Goal: Information Seeking & Learning: Learn about a topic

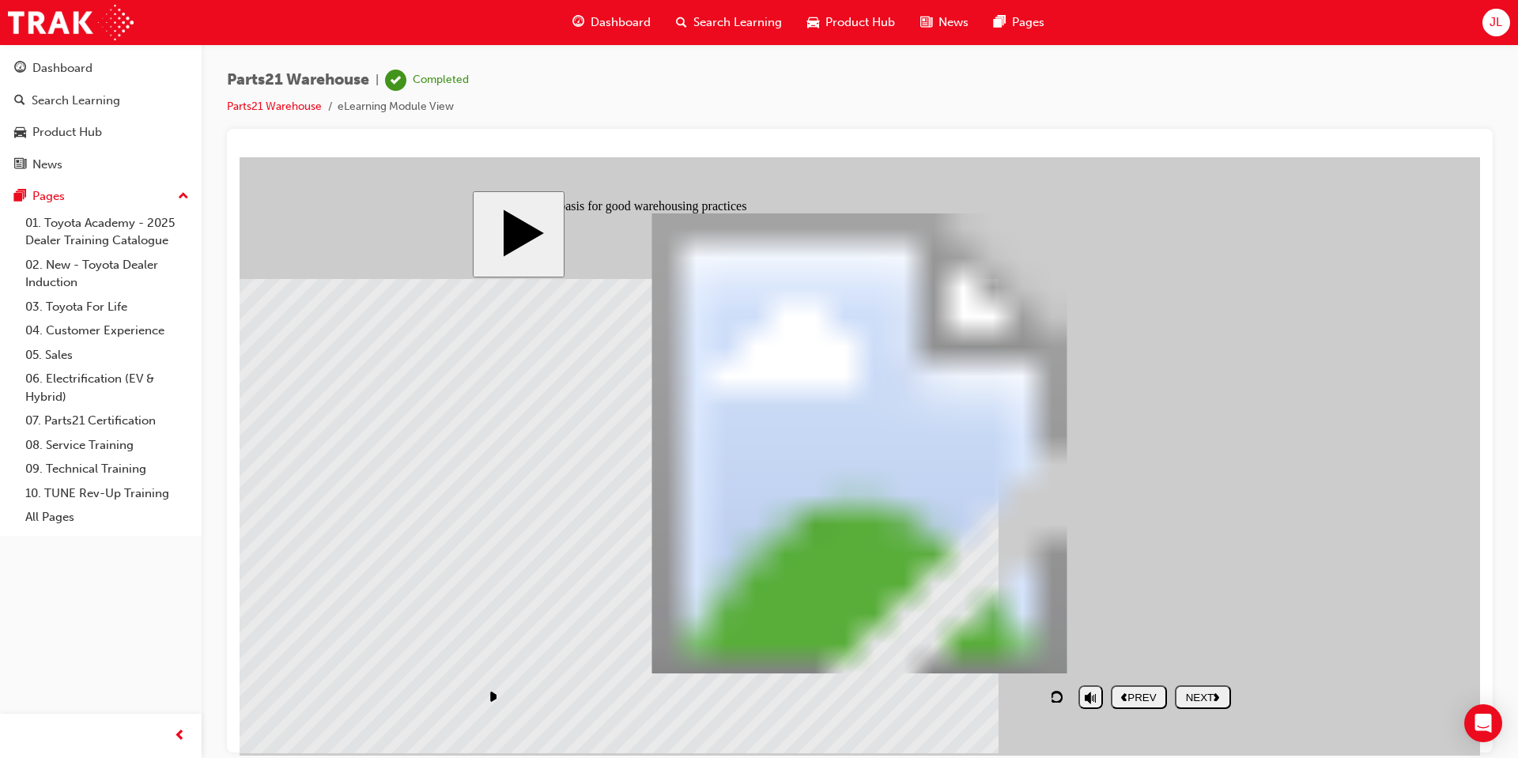
click at [1189, 699] on div "NEXT" at bounding box center [1202, 697] width 43 height 12
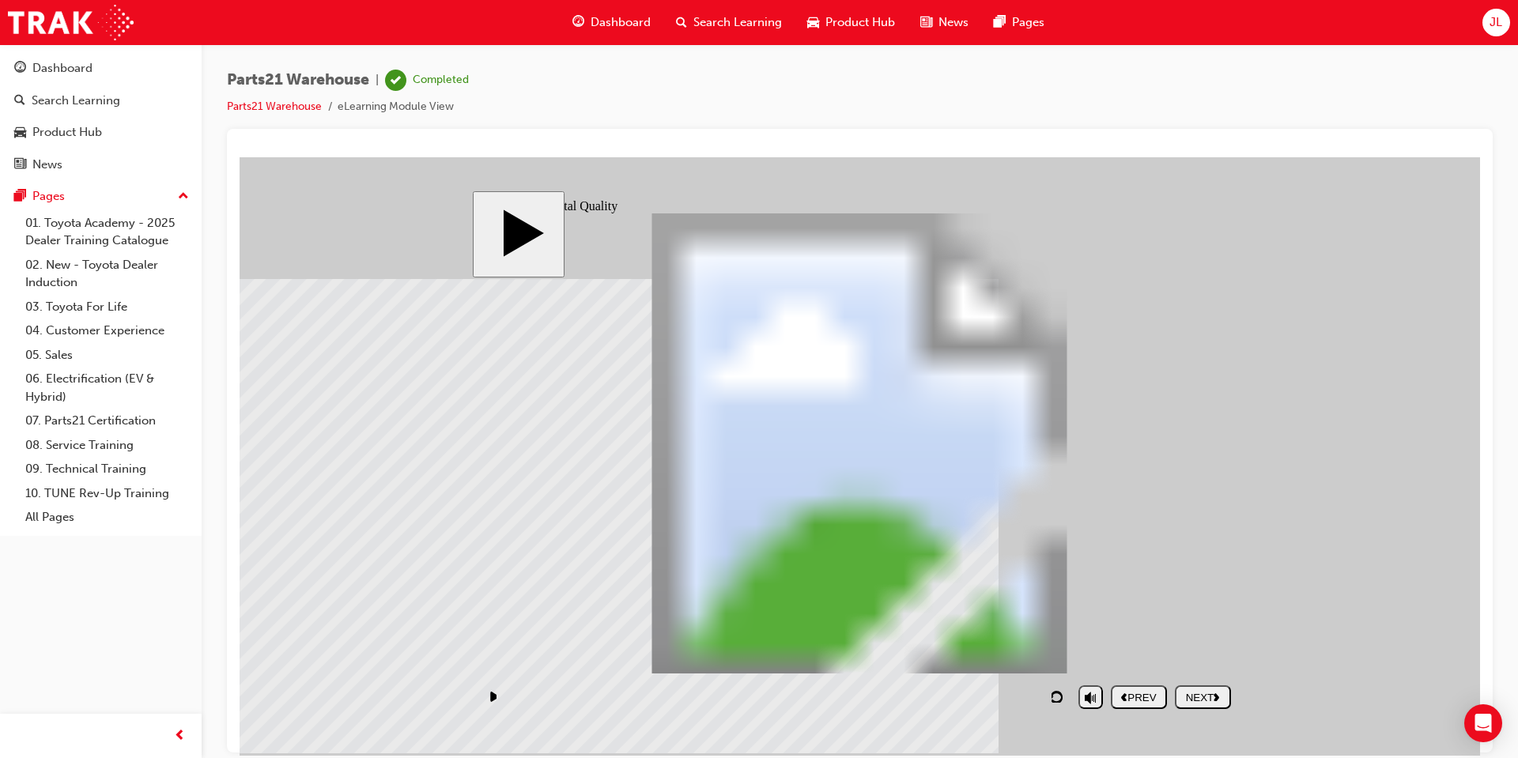
click at [1225, 701] on div "NEXT" at bounding box center [1202, 697] width 43 height 12
click at [1225, 701] on div "SUBMIT" at bounding box center [1202, 697] width 43 height 12
click at [1226, 701] on div at bounding box center [860, 456] width 1241 height 599
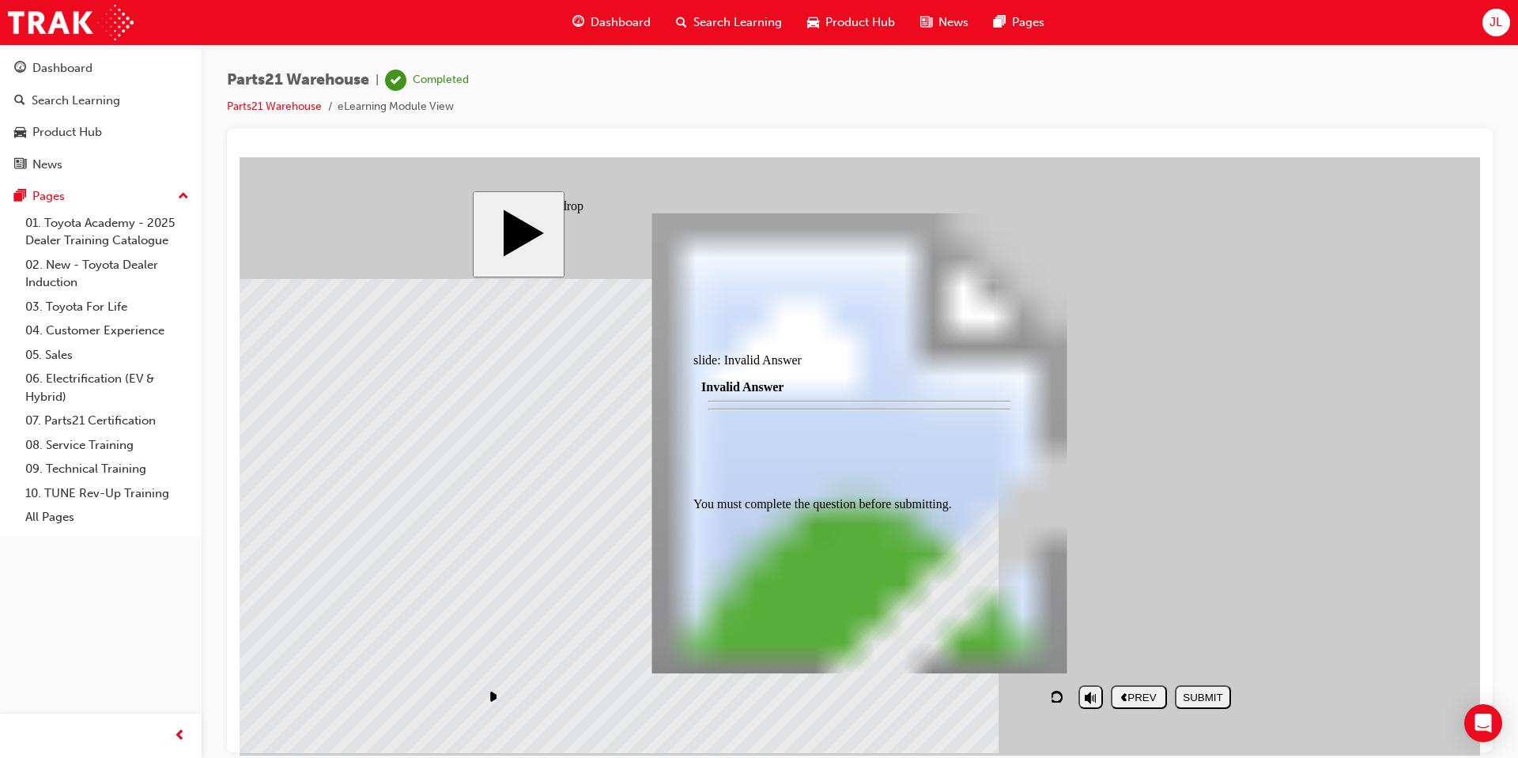
click at [1226, 701] on div at bounding box center [860, 456] width 1241 height 599
click at [1225, 701] on div at bounding box center [860, 456] width 1241 height 599
click at [626, 20] on span "Dashboard" at bounding box center [621, 22] width 60 height 18
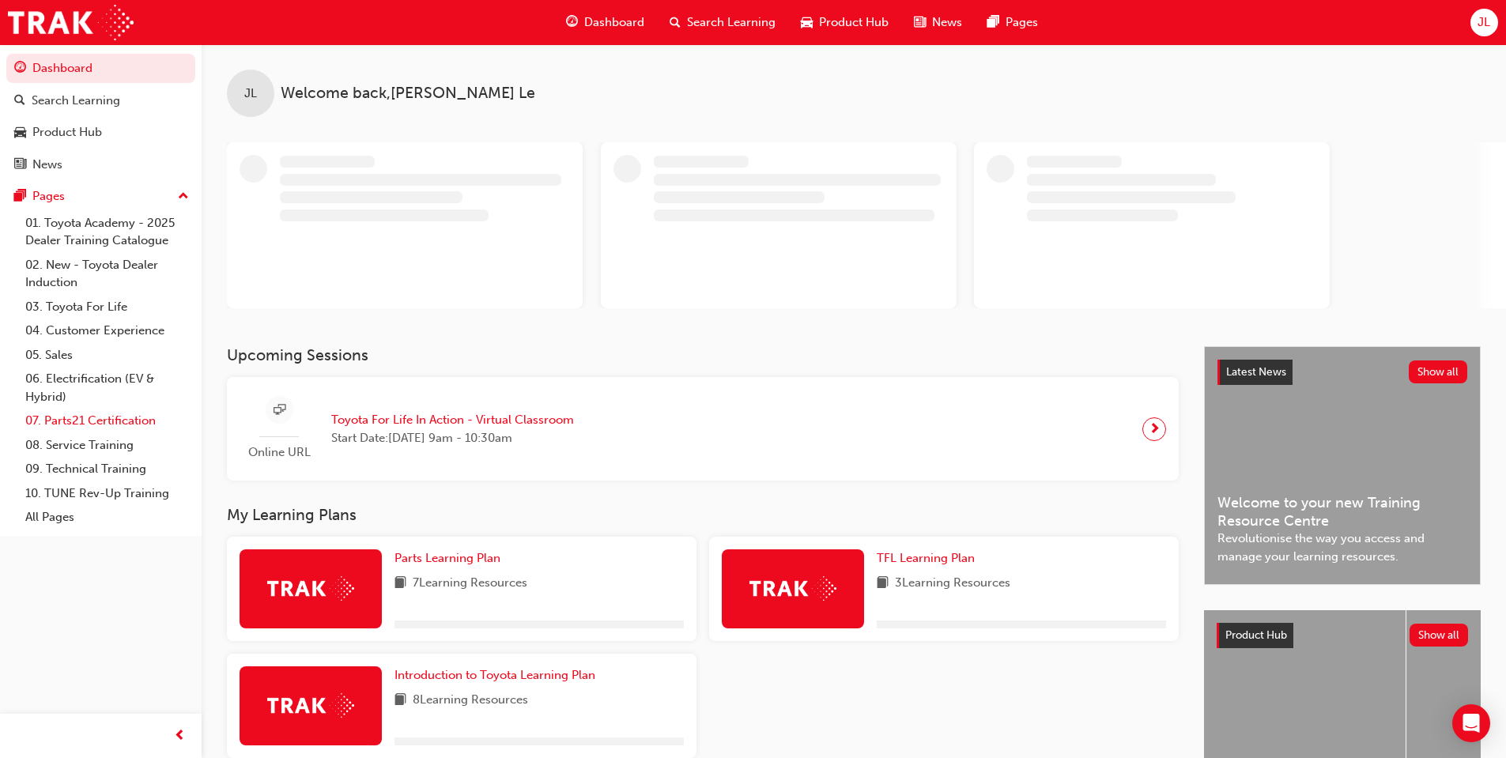
click at [100, 411] on link "07. Parts21 Certification" at bounding box center [107, 421] width 176 height 25
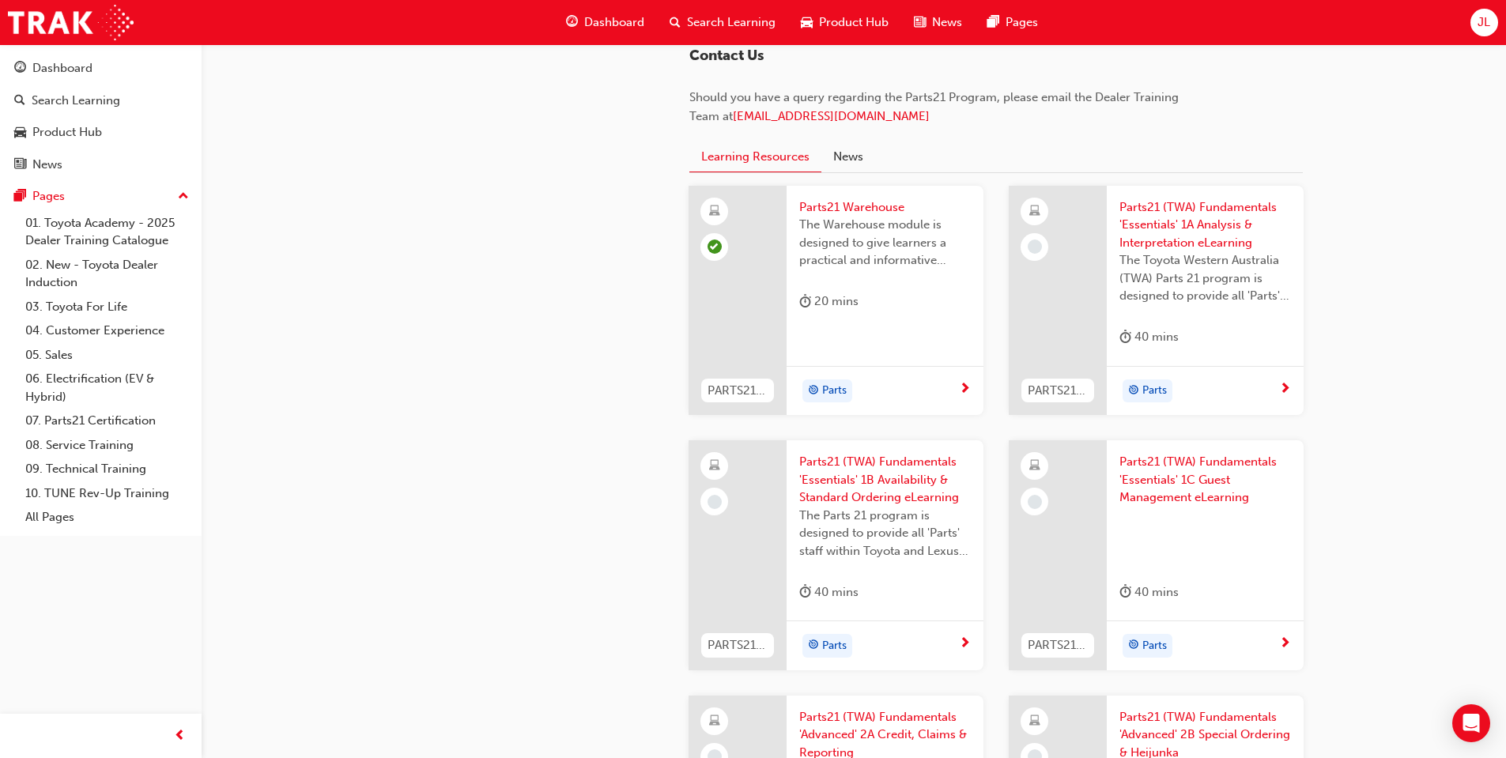
scroll to position [1581, 0]
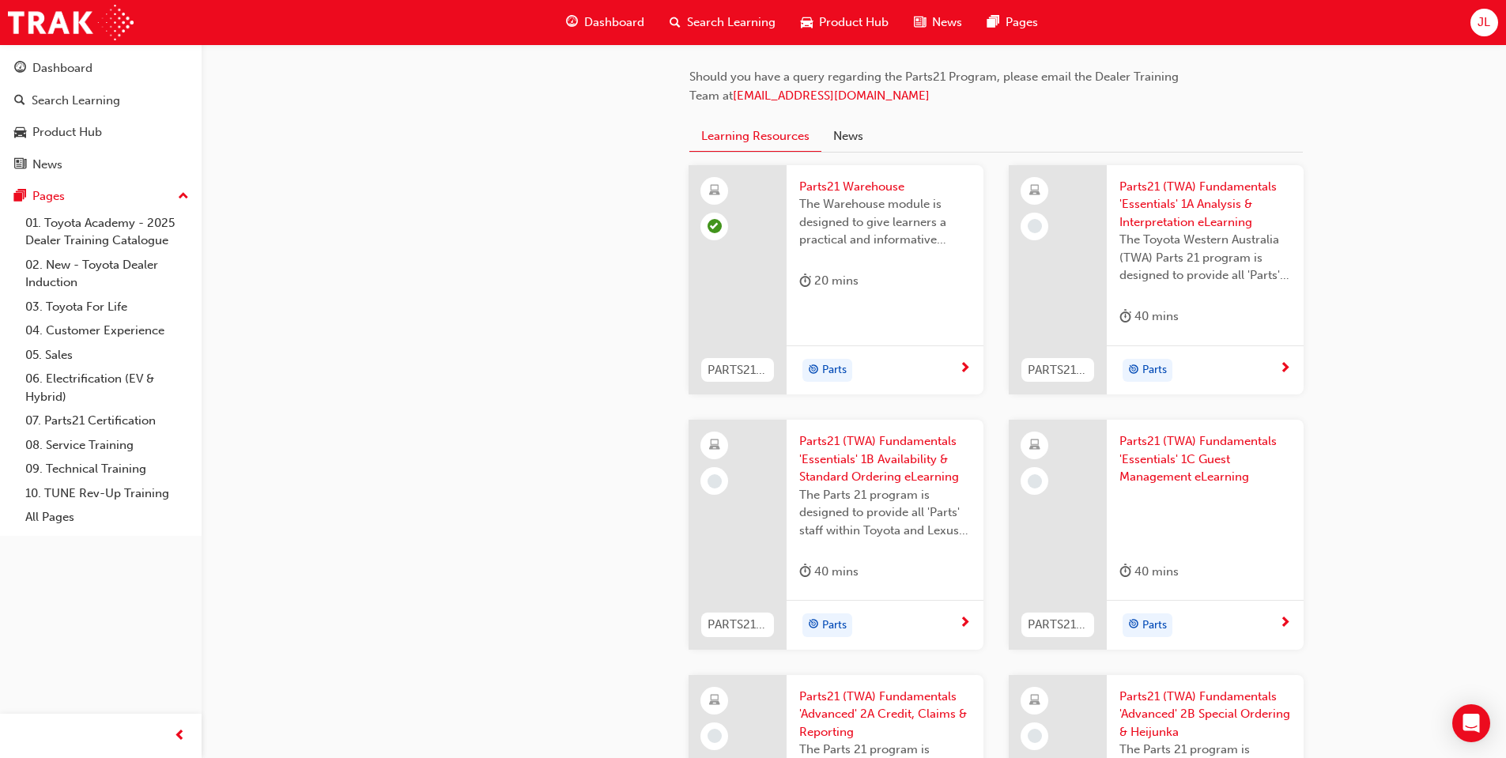
click at [1207, 205] on span "Parts21 (TWA) Fundamentals 'Essentials' 1A Analysis & Interpretation eLearning" at bounding box center [1206, 205] width 172 height 54
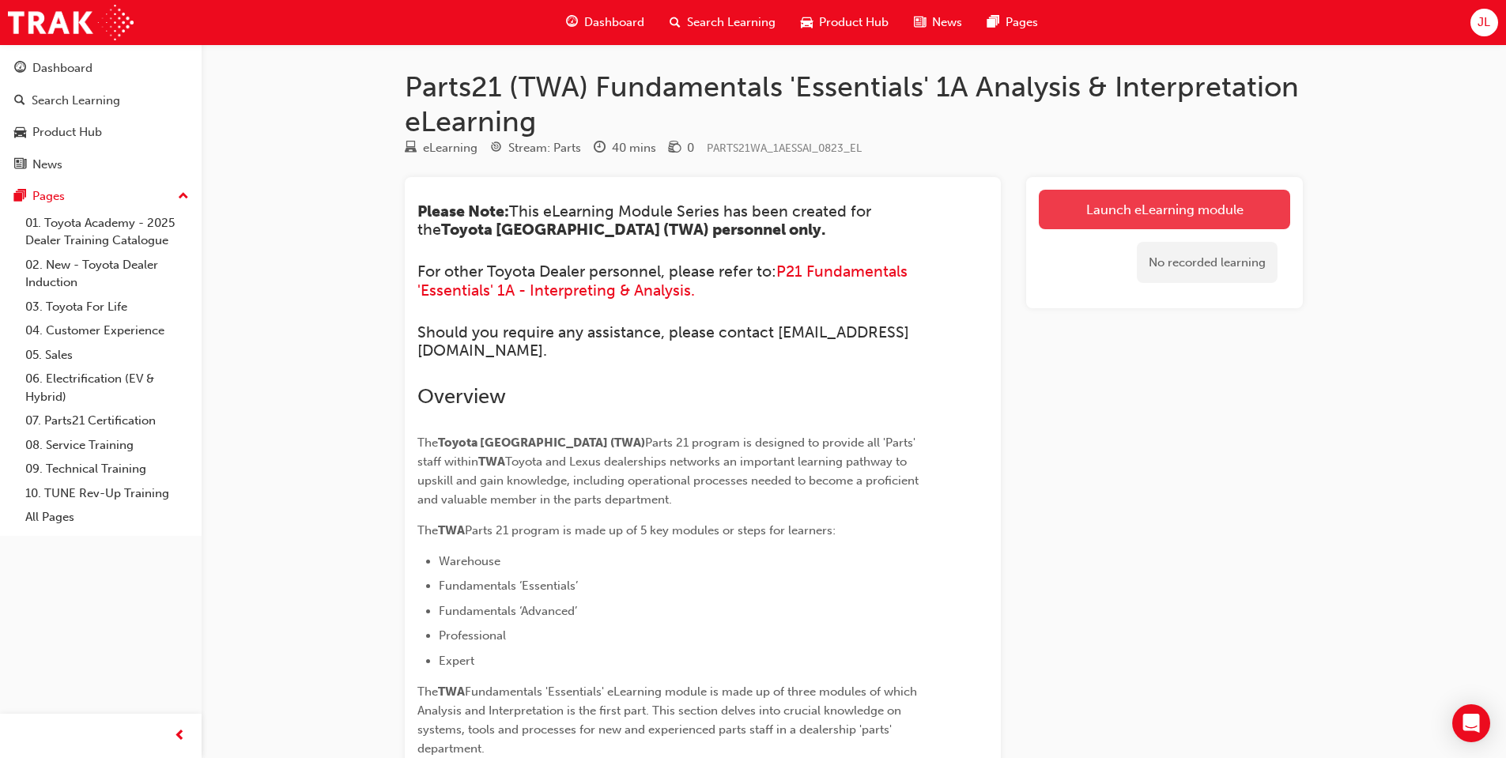
click at [1108, 191] on link "Launch eLearning module" at bounding box center [1164, 210] width 251 height 40
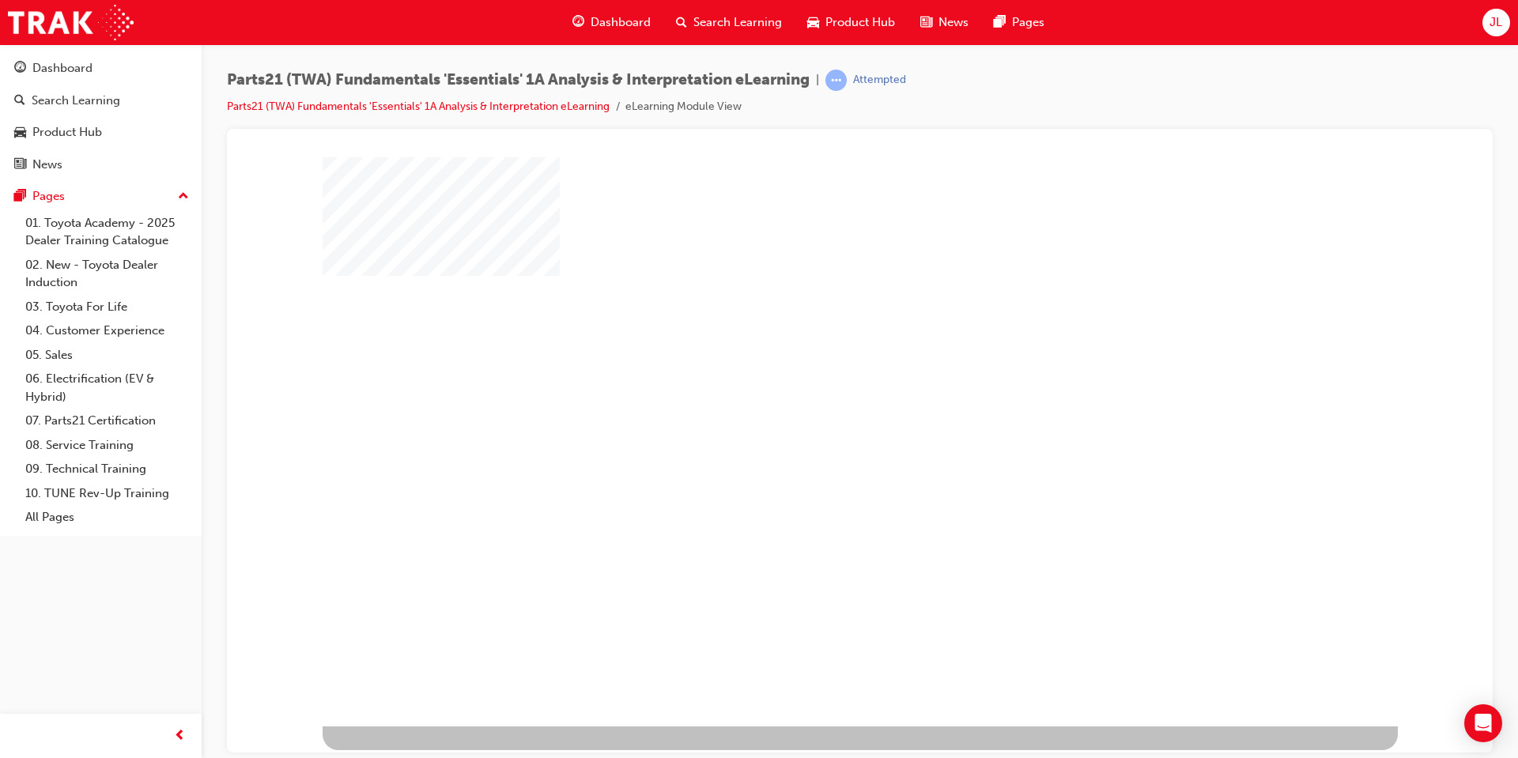
click at [814, 395] on div "play" at bounding box center [814, 395] width 0 height 0
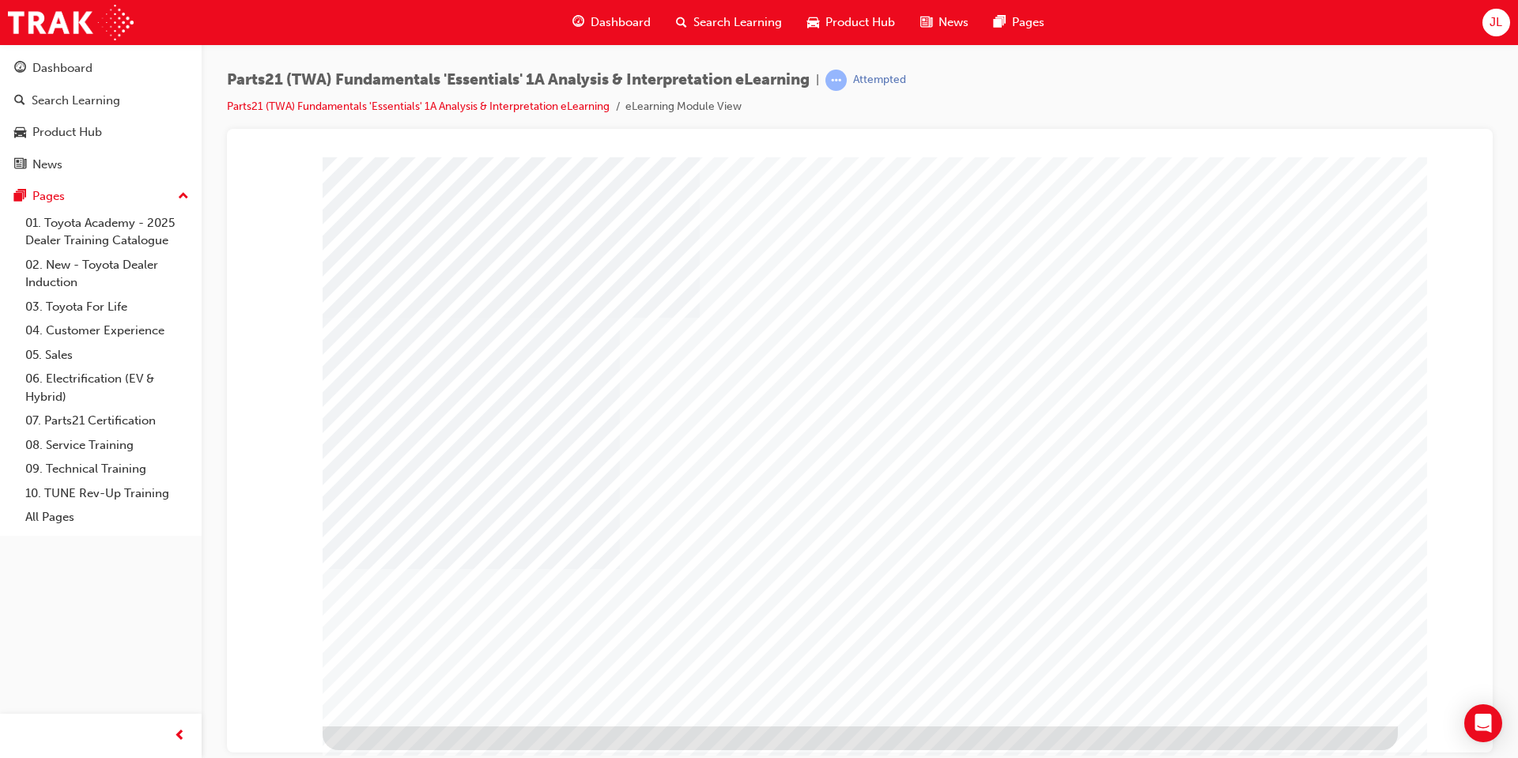
type input "[PERSON_NAME]"
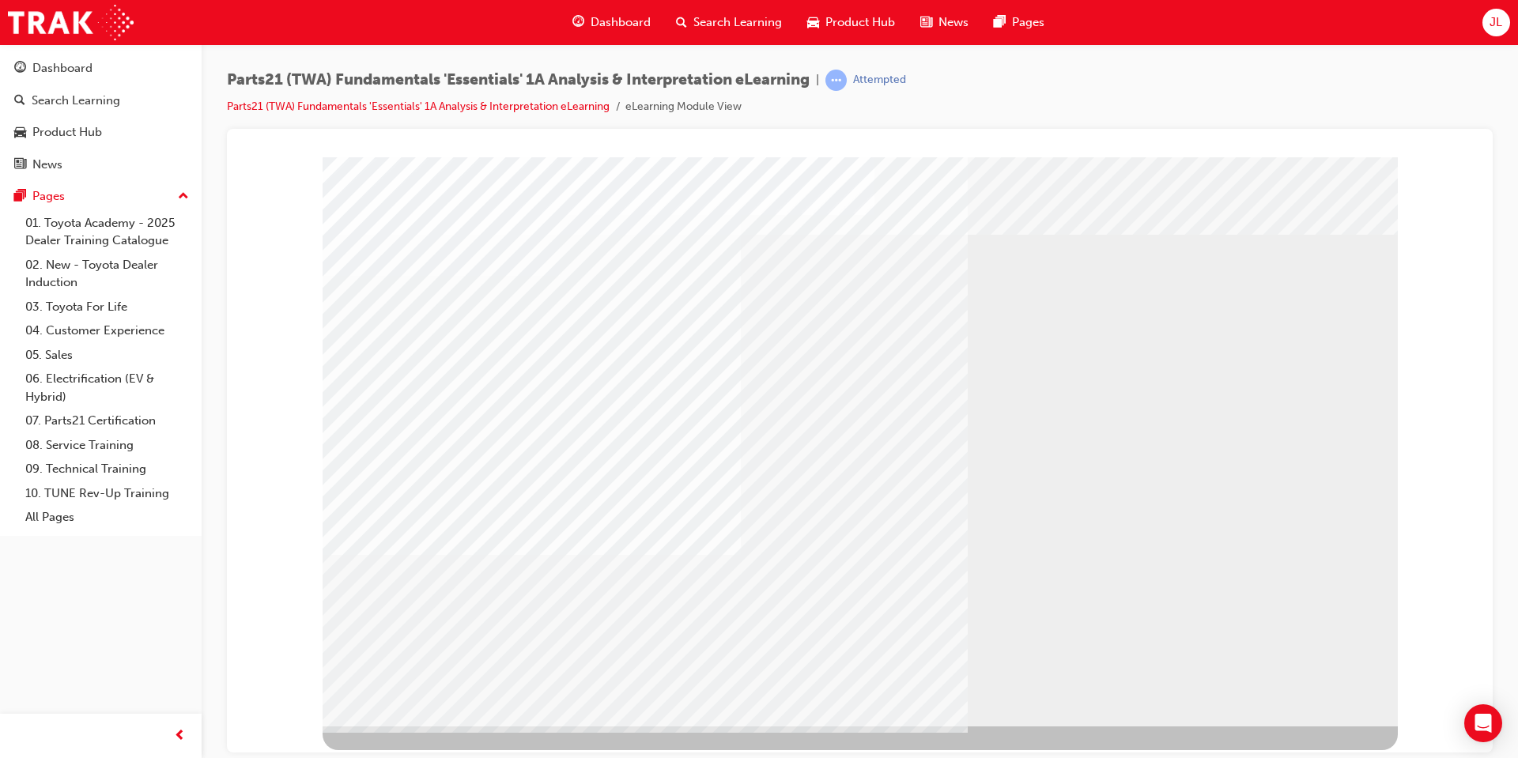
drag, startPoint x: 1153, startPoint y: 420, endPoint x: 1150, endPoint y: 391, distance: 28.6
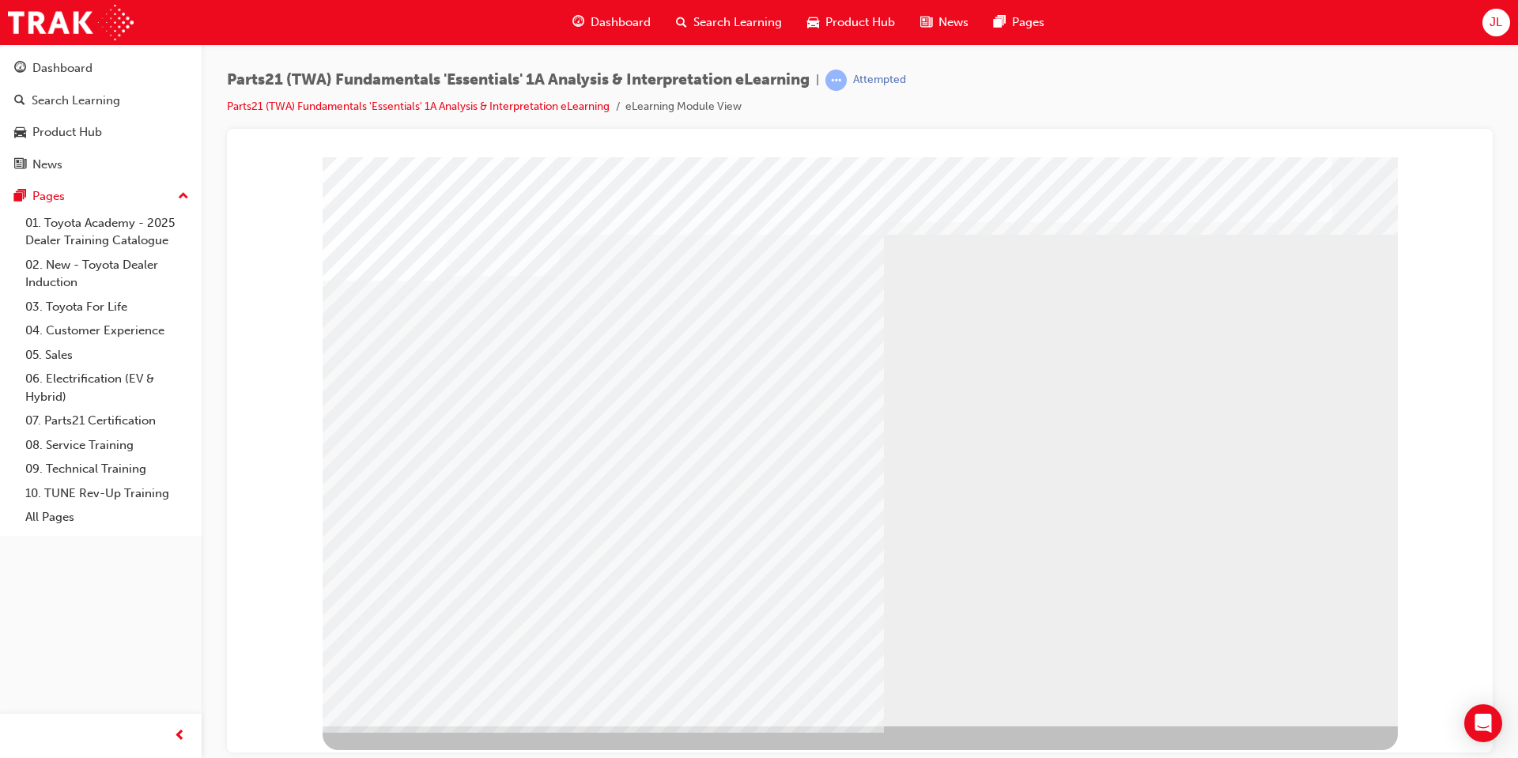
click at [580, 342] on div "multistate" at bounding box center [860, 441] width 1075 height 569
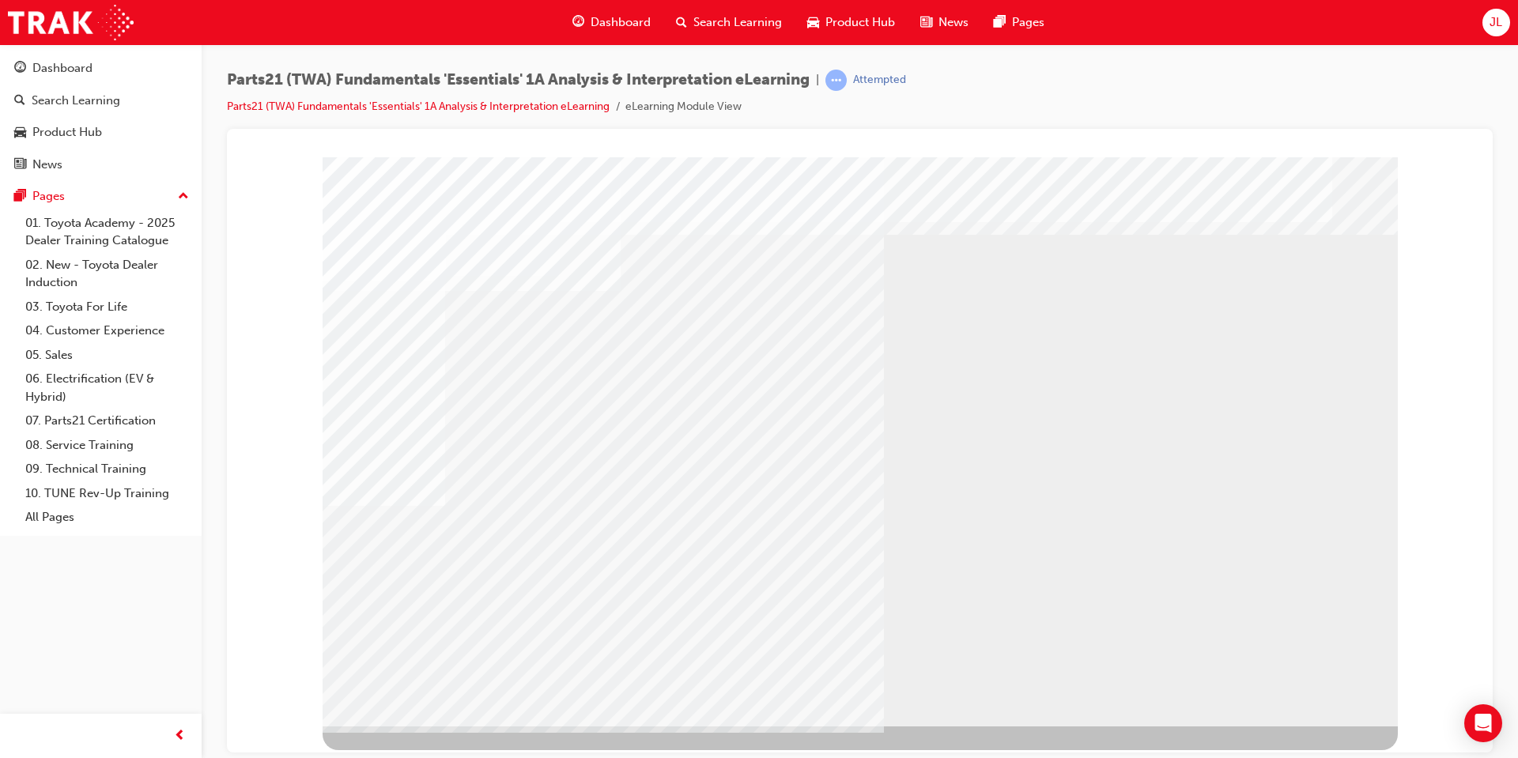
drag, startPoint x: 718, startPoint y: 579, endPoint x: 706, endPoint y: 582, distance: 12.3
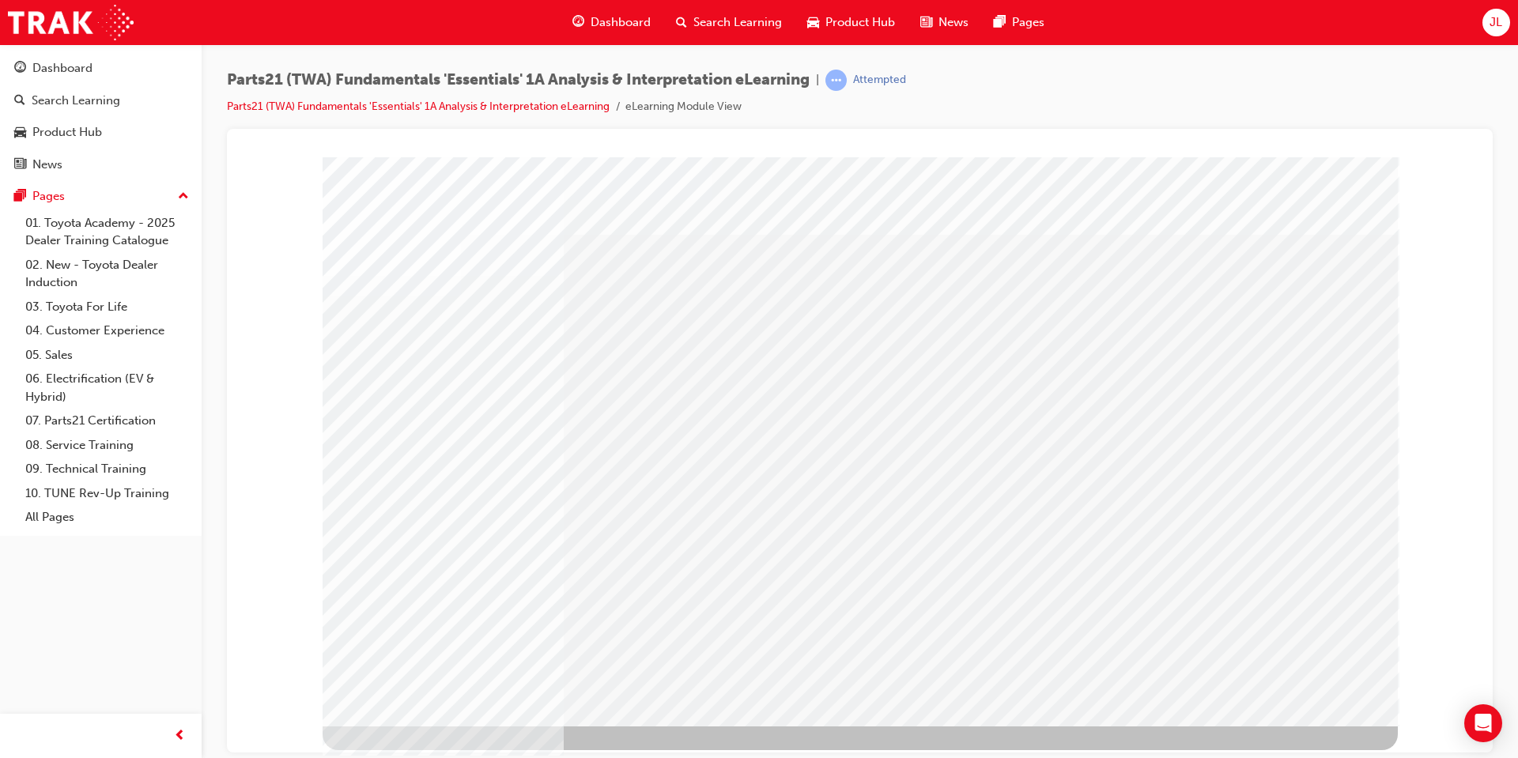
drag, startPoint x: 1003, startPoint y: 439, endPoint x: 1027, endPoint y: 399, distance: 47.2
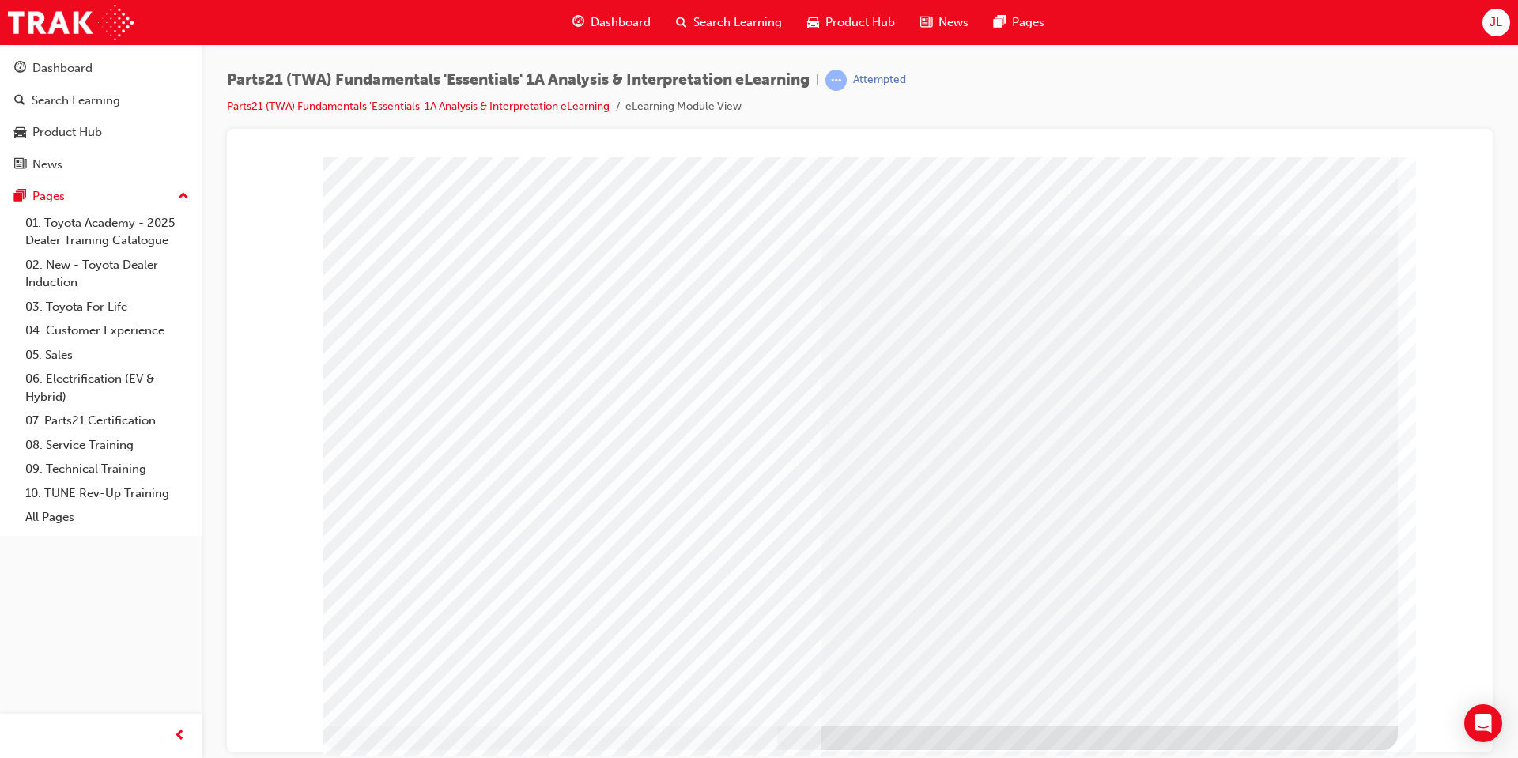
drag, startPoint x: 1183, startPoint y: 544, endPoint x: 1185, endPoint y: 554, distance: 10.5
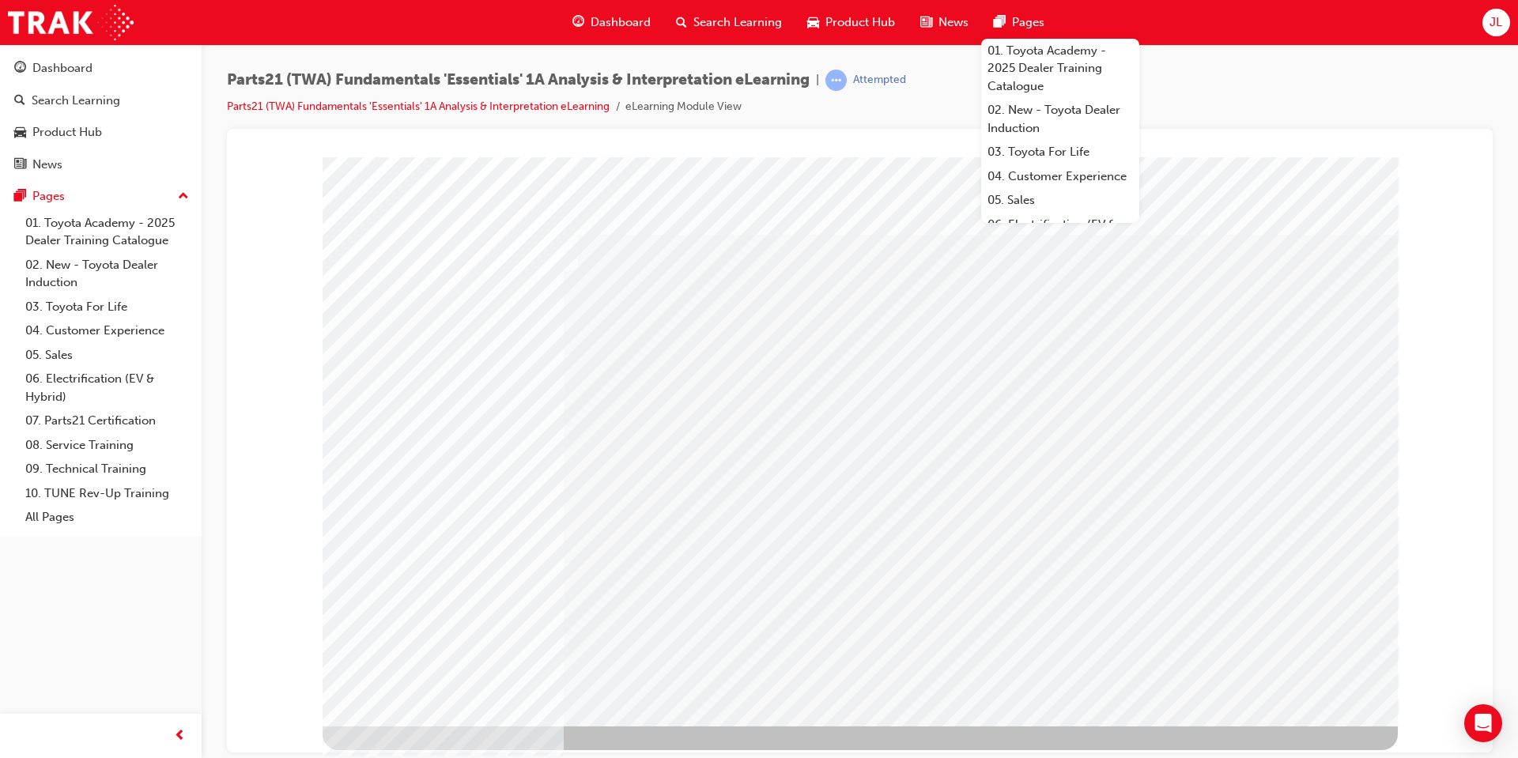
drag, startPoint x: 518, startPoint y: 673, endPoint x: 453, endPoint y: 691, distance: 67.3
click at [461, 691] on div at bounding box center [860, 441] width 1075 height 569
